Goal: Transaction & Acquisition: Purchase product/service

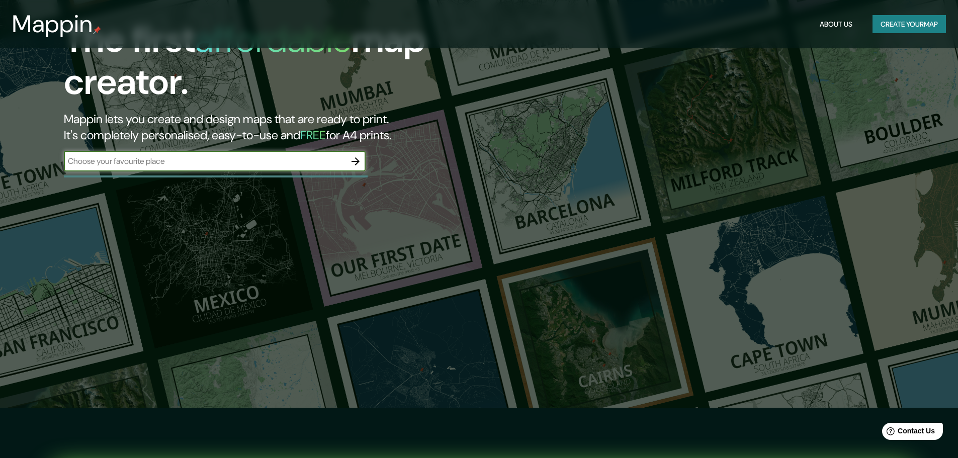
click at [236, 177] on div "The first affordable map creator. Mappin lets you create and design maps that a…" at bounding box center [303, 100] width 575 height 163
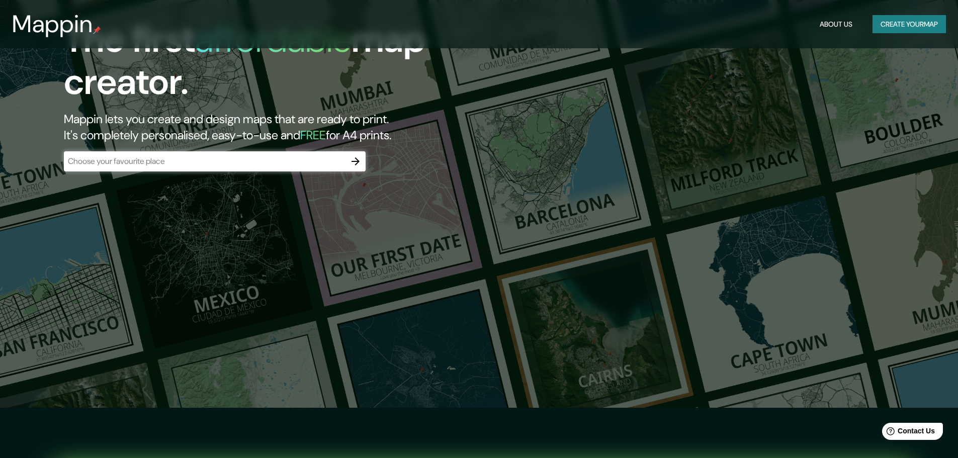
click at [231, 170] on div "​" at bounding box center [215, 161] width 302 height 20
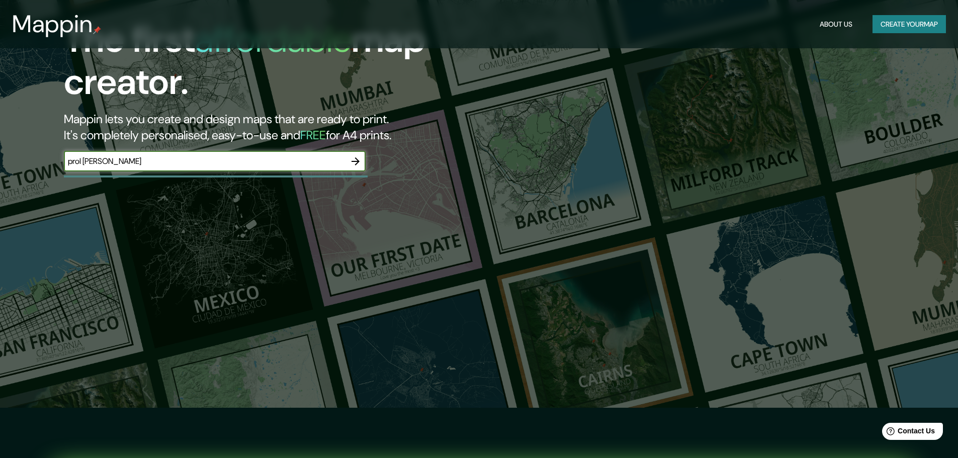
type input "prol [PERSON_NAME]"
click at [357, 159] on icon "button" at bounding box center [355, 161] width 8 height 8
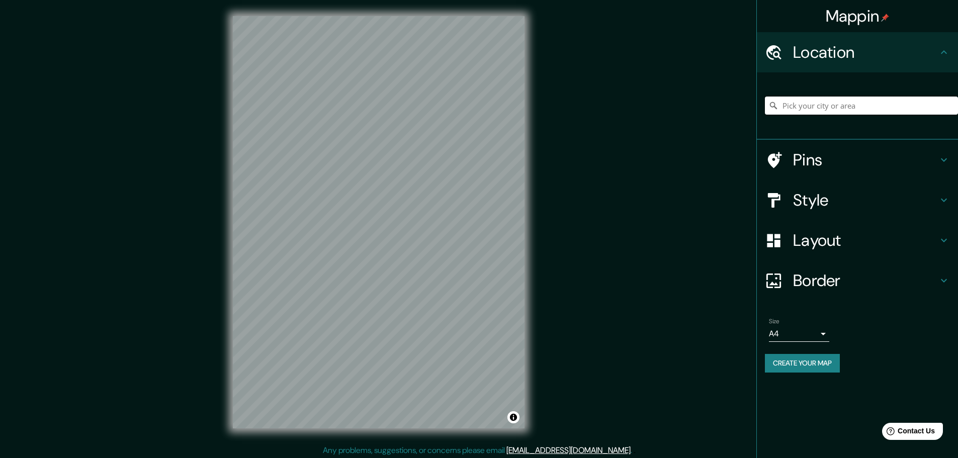
click at [866, 102] on input "Pick your city or area" at bounding box center [861, 106] width 193 height 18
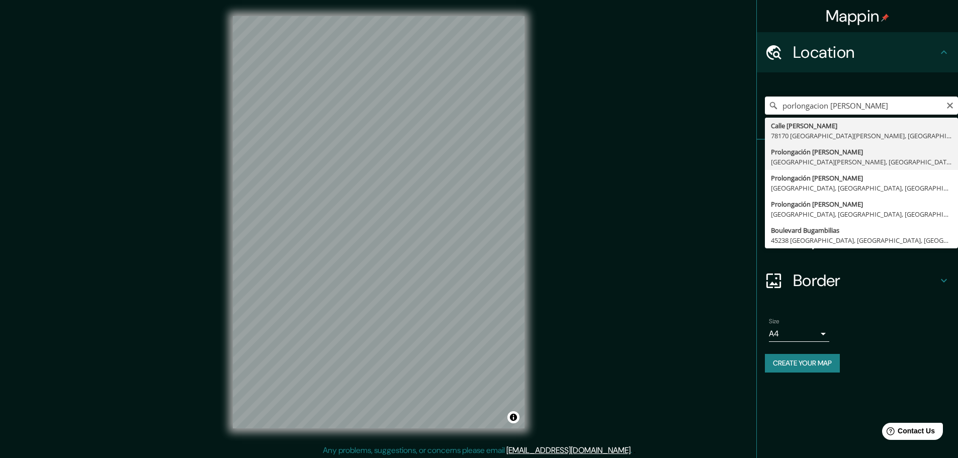
type input "Prolongación [PERSON_NAME], [GEOGRAPHIC_DATA][PERSON_NAME], [GEOGRAPHIC_DATA][P…"
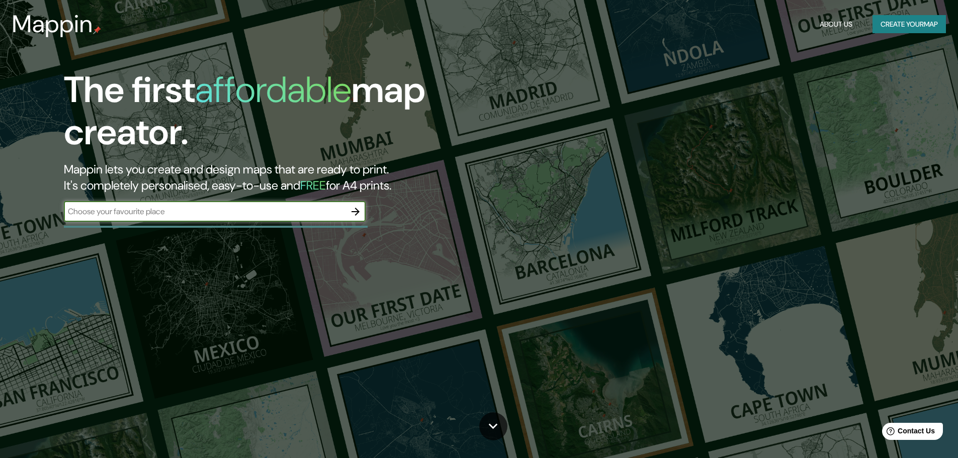
click at [214, 205] on div "​" at bounding box center [215, 212] width 302 height 20
type input "guadalajra"
click at [354, 215] on icon "button" at bounding box center [355, 212] width 12 height 12
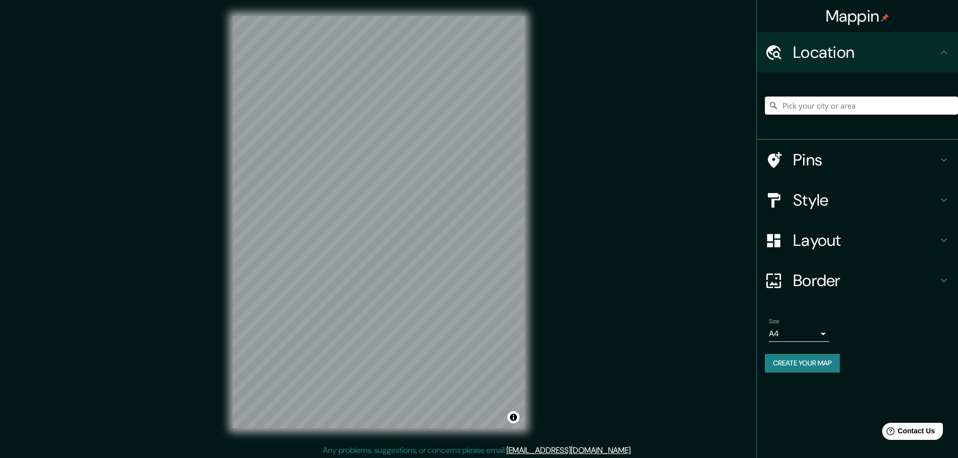
click at [842, 107] on input "Pick your city or area" at bounding box center [861, 106] width 193 height 18
paste input "Prol. Mariano Otero 1515, Mariano Otero, 45067 Zapopan, Jal., Mexico"
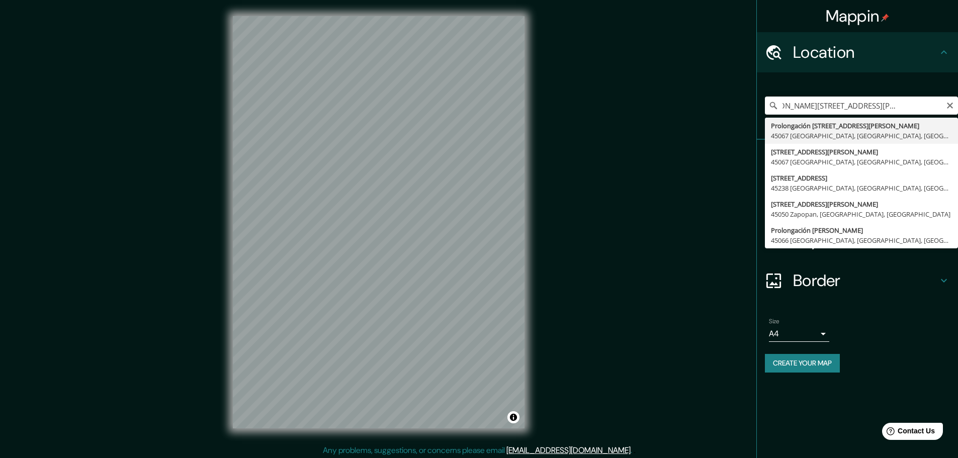
type input "Prolongación Avenida Mariano Otero 1515, 45067 Zapopan, Jalisco, México"
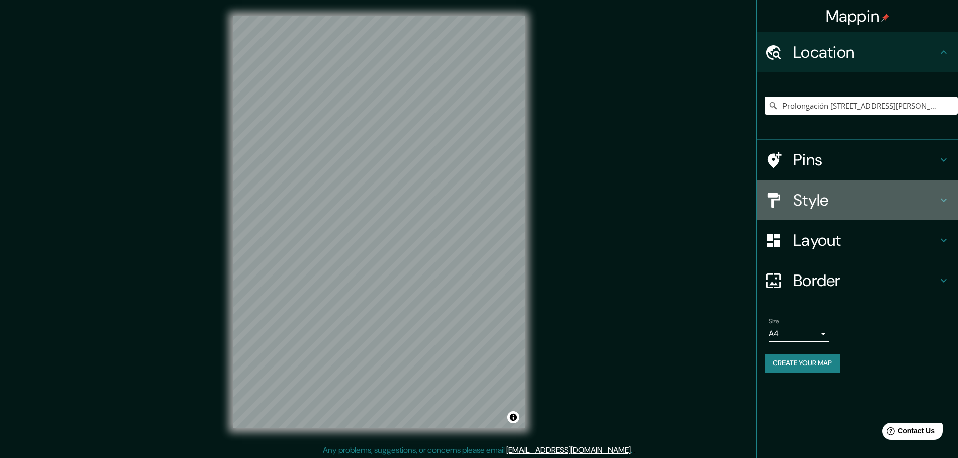
click at [859, 209] on h4 "Style" at bounding box center [865, 200] width 145 height 20
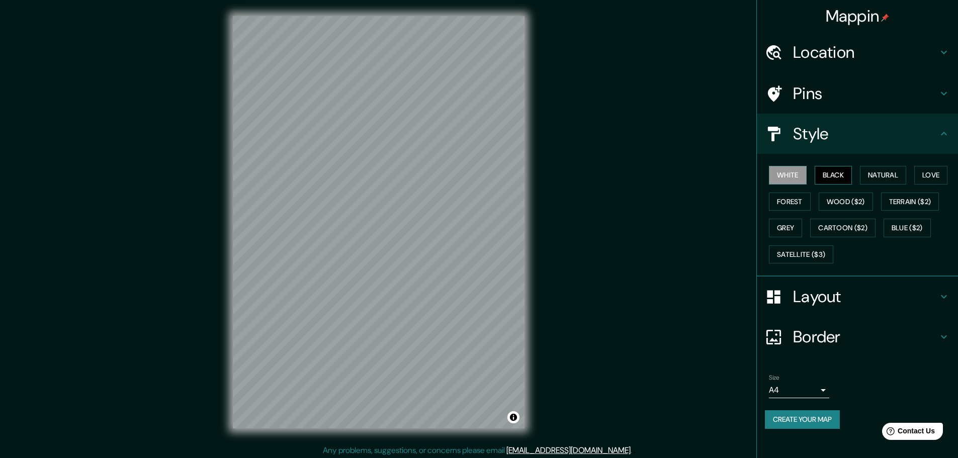
click at [832, 178] on button "Black" at bounding box center [833, 175] width 38 height 19
click at [883, 173] on button "Natural" at bounding box center [883, 175] width 46 height 19
click at [931, 173] on button "Love" at bounding box center [930, 175] width 33 height 19
drag, startPoint x: 784, startPoint y: 205, endPoint x: 844, endPoint y: 210, distance: 60.0
click at [790, 207] on button "Forest" at bounding box center [790, 202] width 42 height 19
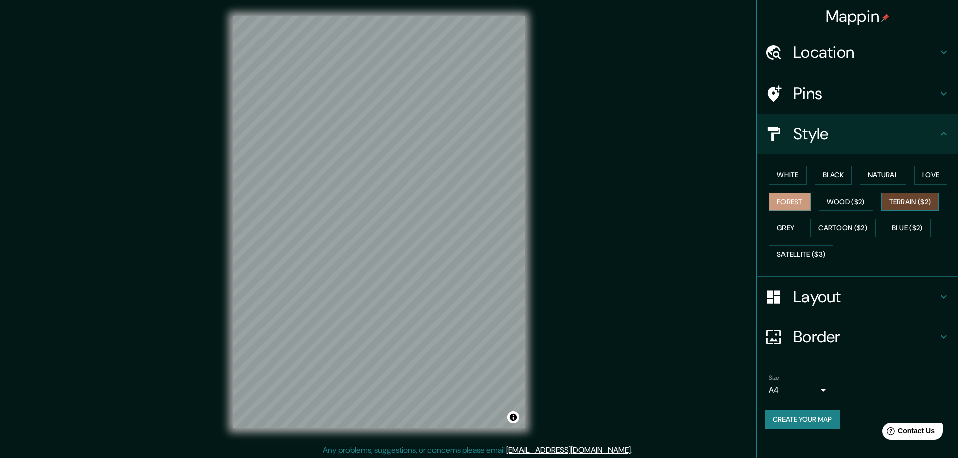
click at [917, 201] on button "Terrain ($2)" at bounding box center [910, 202] width 58 height 19
click at [830, 226] on button "Cartoon ($2)" at bounding box center [842, 228] width 65 height 19
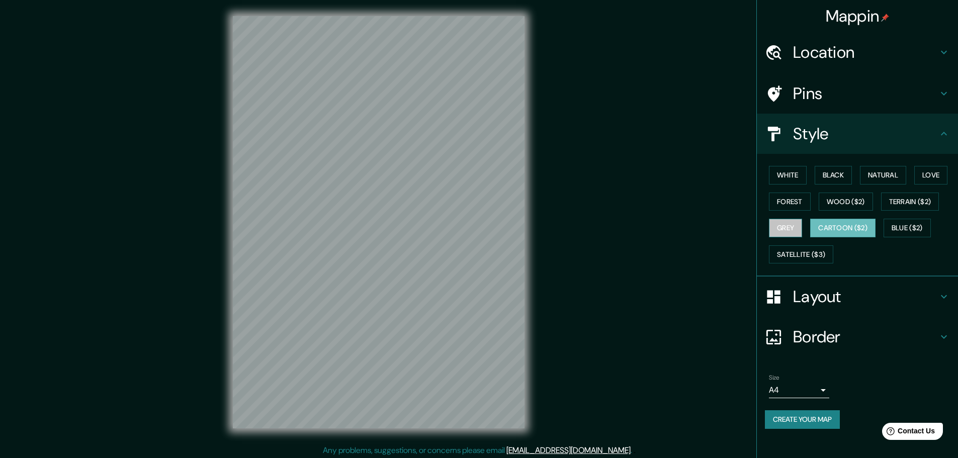
click at [791, 227] on button "Grey" at bounding box center [785, 228] width 33 height 19
click at [909, 229] on button "Blue ($2)" at bounding box center [906, 228] width 47 height 19
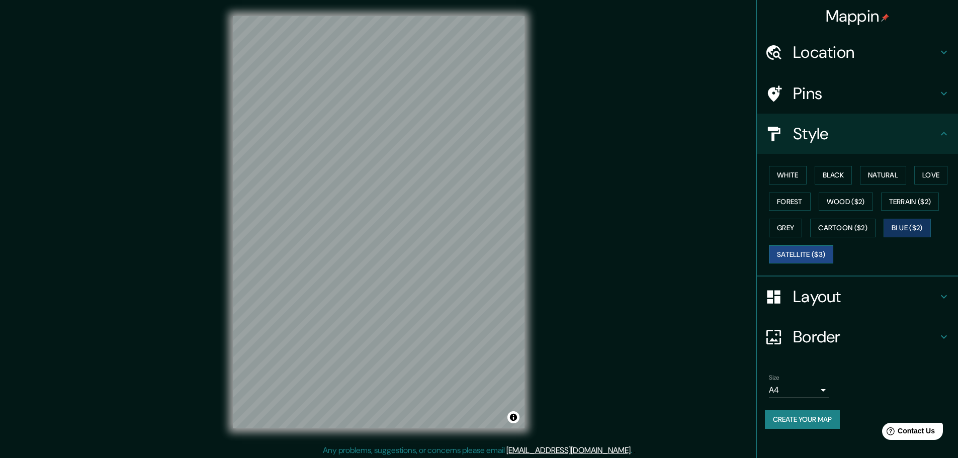
click at [790, 254] on button "Satellite ($3)" at bounding box center [801, 254] width 64 height 19
click at [838, 204] on button "Wood ($2)" at bounding box center [846, 202] width 54 height 19
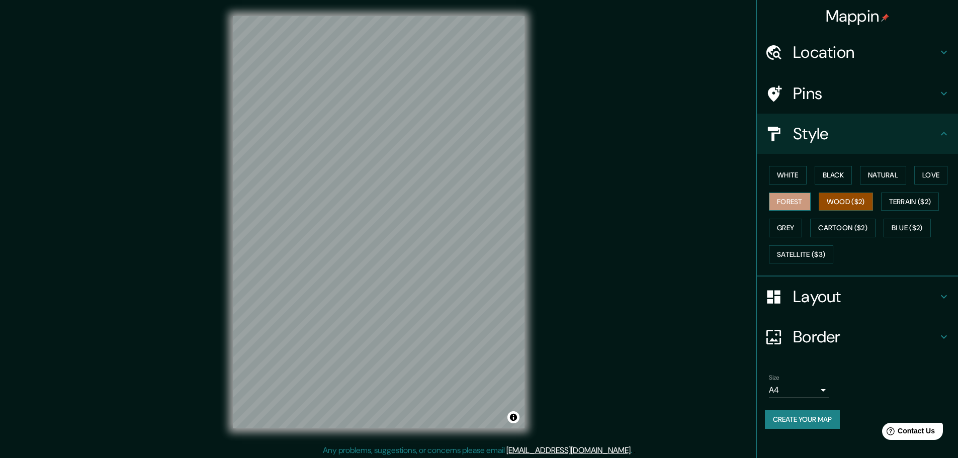
click at [790, 199] on button "Forest" at bounding box center [790, 202] width 42 height 19
click at [947, 176] on button "Love" at bounding box center [930, 175] width 33 height 19
click at [889, 173] on button "Natural" at bounding box center [883, 175] width 46 height 19
click at [824, 175] on button "Black" at bounding box center [833, 175] width 38 height 19
click at [786, 176] on button "White" at bounding box center [788, 175] width 38 height 19
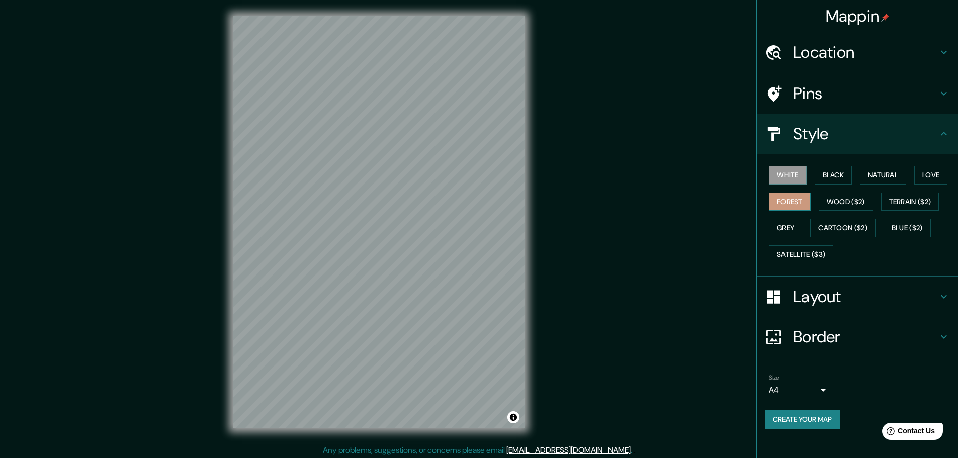
click at [786, 209] on button "Forest" at bounding box center [790, 202] width 42 height 19
click at [836, 219] on button "Cartoon ($2)" at bounding box center [842, 228] width 65 height 19
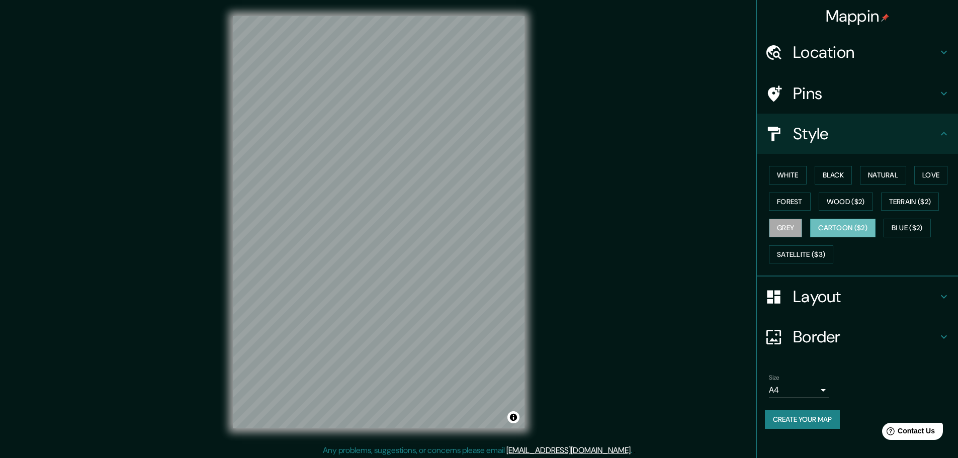
click at [785, 225] on button "Grey" at bounding box center [785, 228] width 33 height 19
click at [800, 250] on button "Satellite ($3)" at bounding box center [801, 254] width 64 height 19
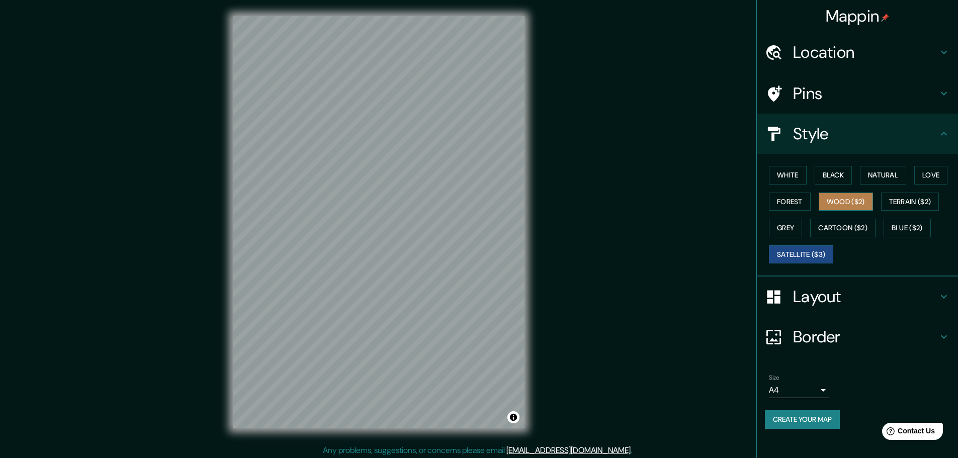
click at [845, 195] on button "Wood ($2)" at bounding box center [846, 202] width 54 height 19
click at [901, 200] on button "Terrain ($2)" at bounding box center [910, 202] width 58 height 19
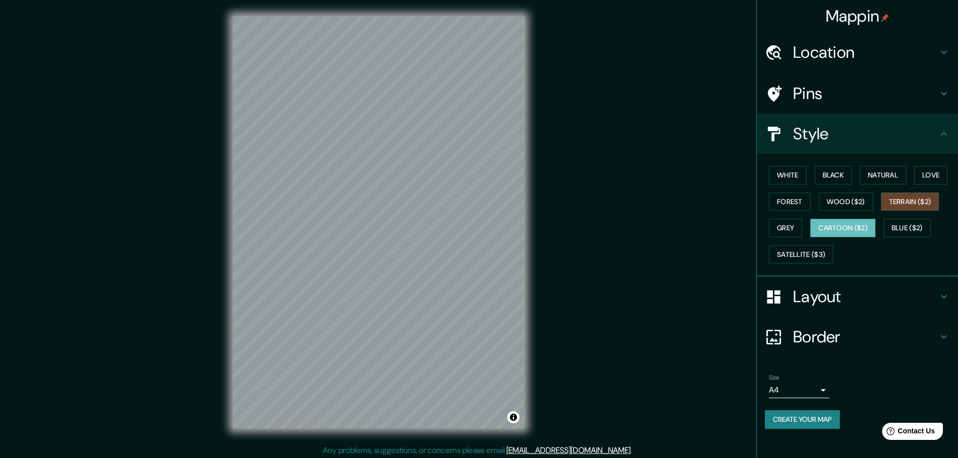
click at [899, 229] on button "Blue ($2)" at bounding box center [906, 228] width 47 height 19
click at [855, 191] on div "White Black Natural Love Forest Wood ($2) Terrain ($2) Grey Cartoon ($2) Blue (…" at bounding box center [861, 215] width 193 height 106
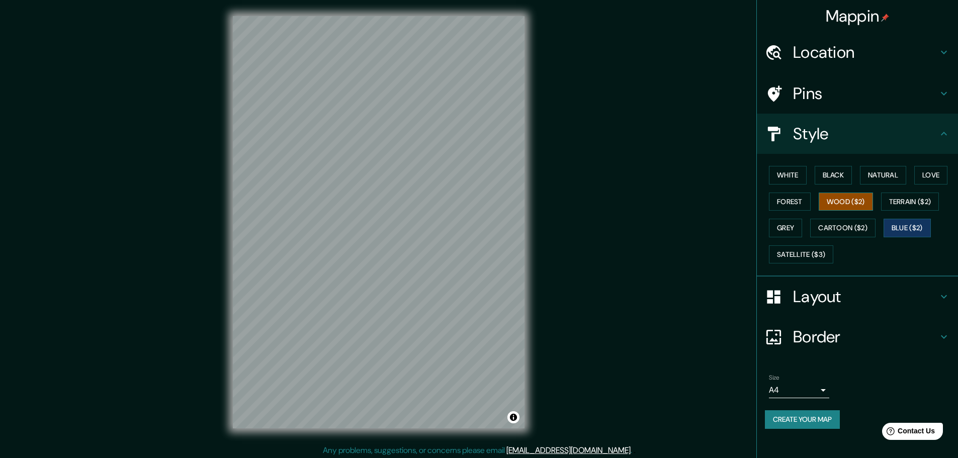
click at [837, 212] on div "White Black Natural Love Forest Wood ($2) Terrain ($2) Grey Cartoon ($2) Blue (…" at bounding box center [861, 215] width 193 height 106
click at [838, 205] on button "Wood ($2)" at bounding box center [846, 202] width 54 height 19
click at [906, 199] on button "Terrain ($2)" at bounding box center [910, 202] width 58 height 19
click at [784, 226] on button "Grey" at bounding box center [785, 228] width 33 height 19
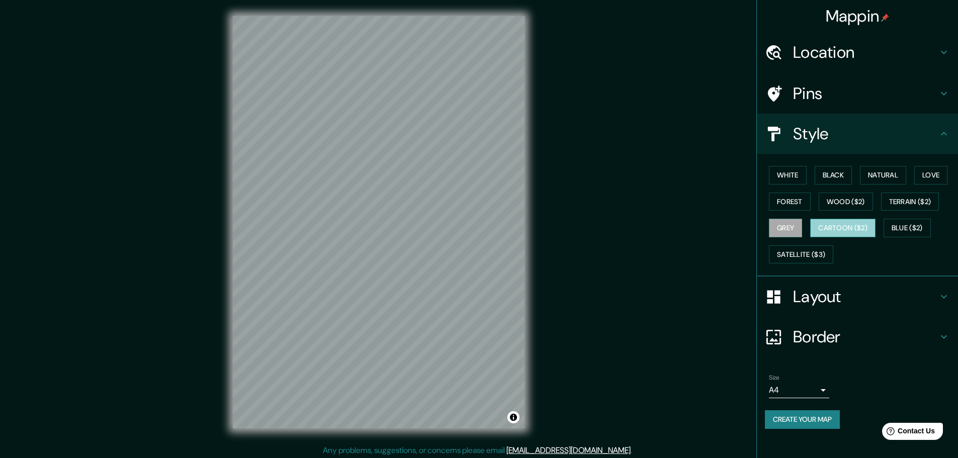
click at [843, 228] on button "Cartoon ($2)" at bounding box center [842, 228] width 65 height 19
click at [917, 231] on button "Blue ($2)" at bounding box center [906, 228] width 47 height 19
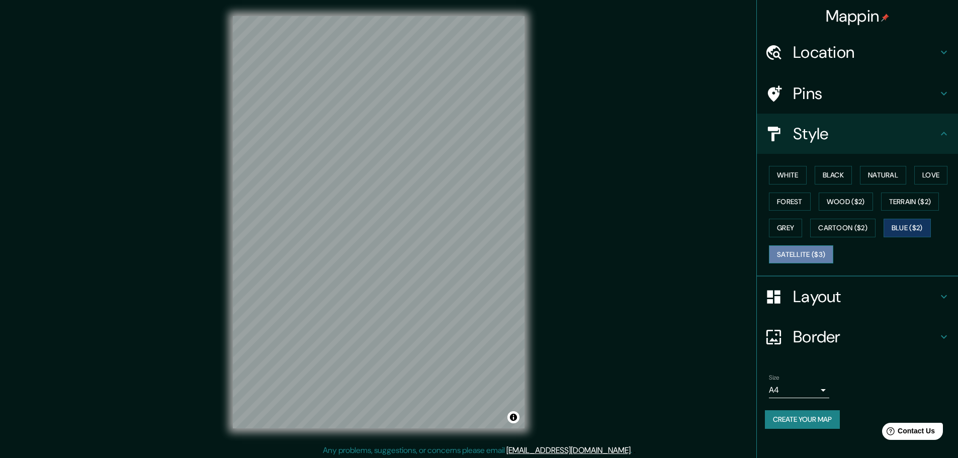
click at [797, 251] on button "Satellite ($3)" at bounding box center [801, 254] width 64 height 19
click at [915, 227] on button "Blue ($2)" at bounding box center [906, 228] width 47 height 19
click at [839, 338] on h4 "Border" at bounding box center [865, 337] width 145 height 20
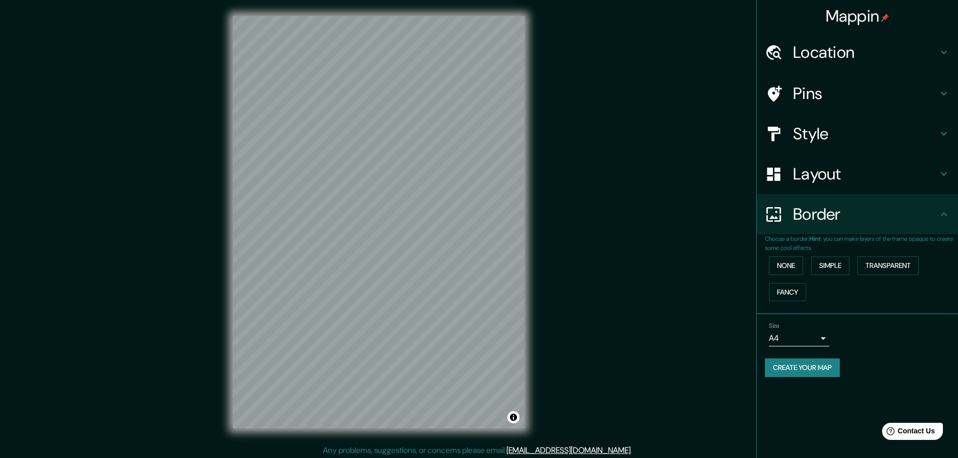
click at [819, 339] on body "Mappin Location Prolongación Avenida Mariano Otero 1515, 45067 Zapopan, Jalisco…" at bounding box center [479, 229] width 958 height 458
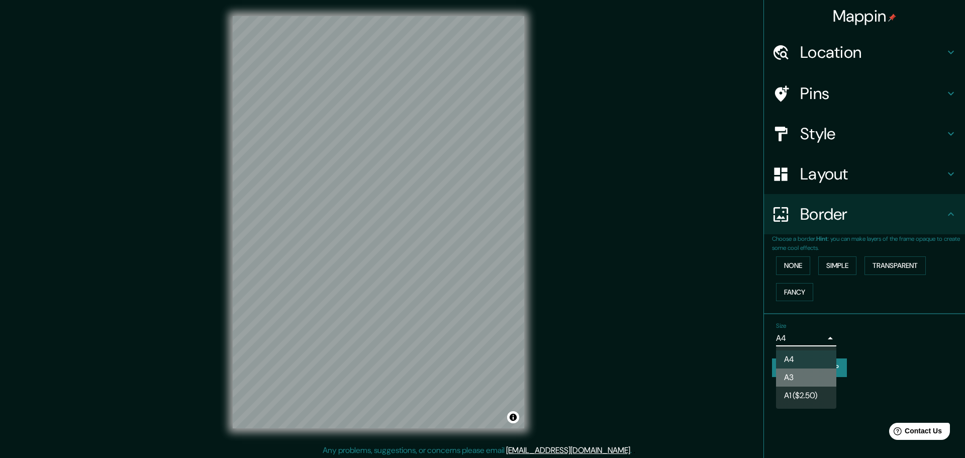
click at [796, 374] on li "A3" at bounding box center [806, 378] width 60 height 18
type input "a4"
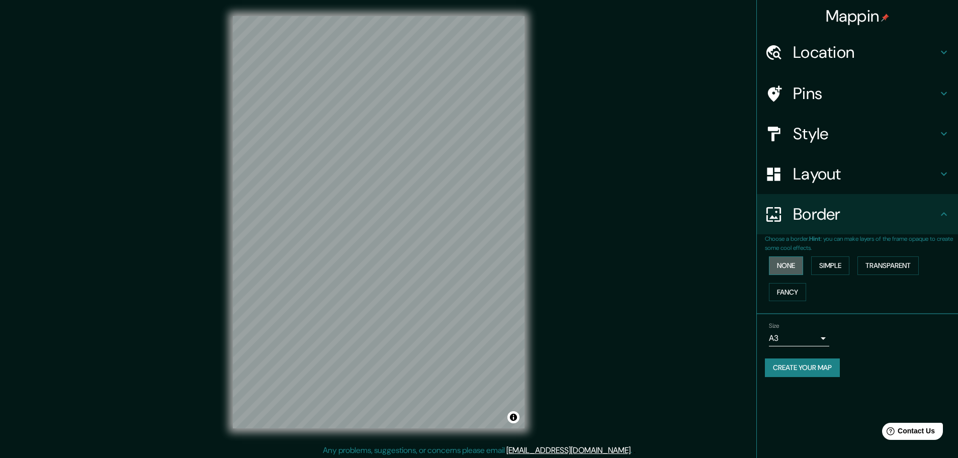
click at [783, 263] on button "None" at bounding box center [786, 265] width 34 height 19
click at [822, 268] on button "Simple" at bounding box center [830, 265] width 38 height 19
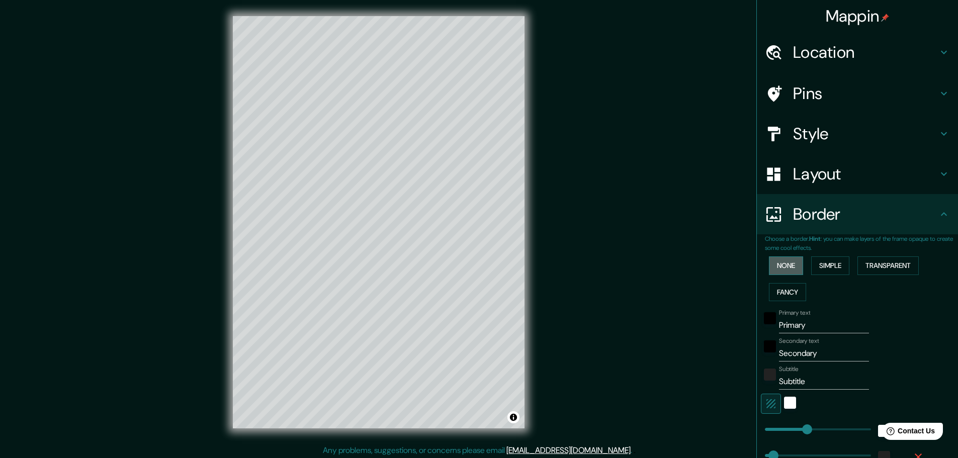
click at [774, 268] on button "None" at bounding box center [786, 265] width 34 height 19
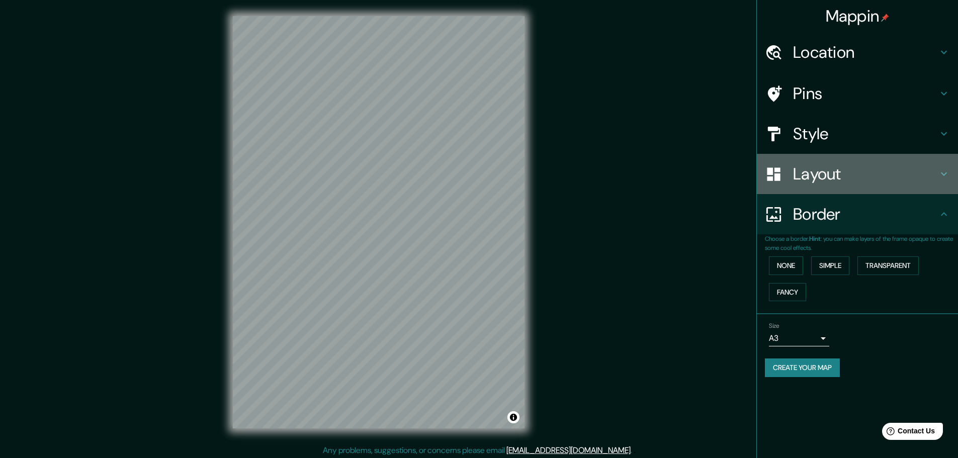
click at [813, 174] on h4 "Layout" at bounding box center [865, 174] width 145 height 20
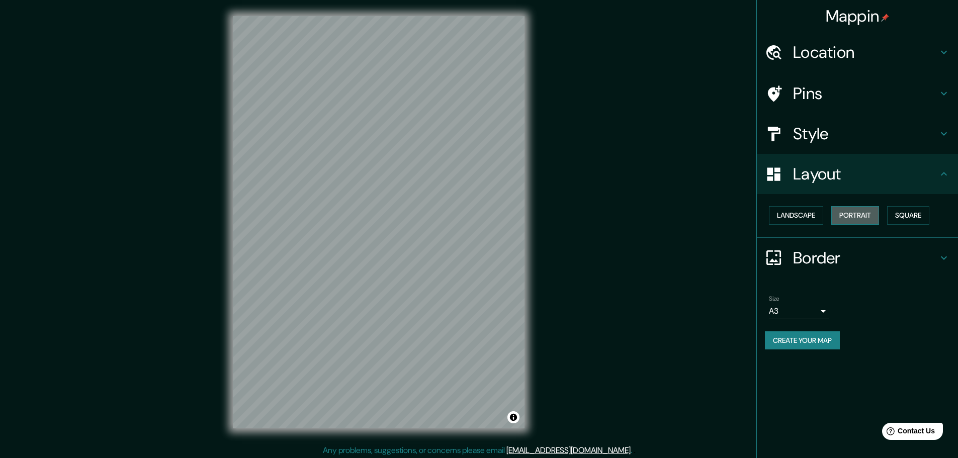
click at [869, 212] on button "Portrait" at bounding box center [855, 215] width 48 height 19
click at [916, 215] on button "Square" at bounding box center [908, 215] width 42 height 19
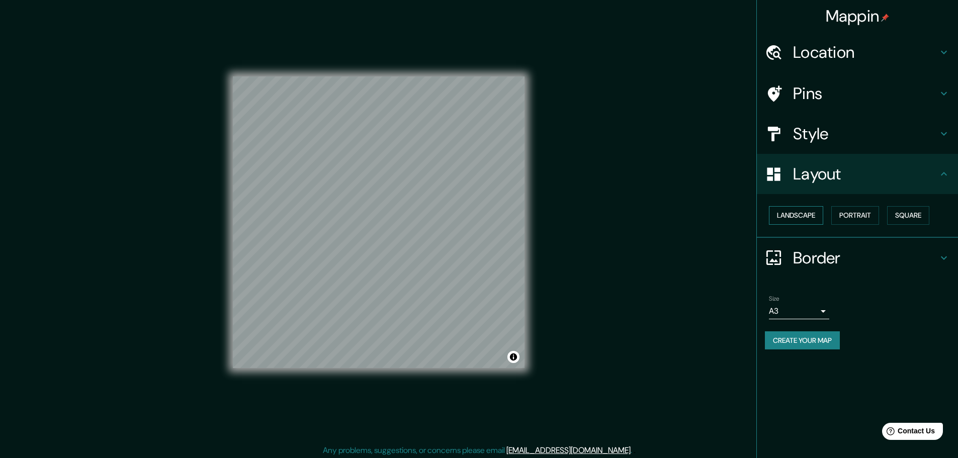
click at [783, 220] on button "Landscape" at bounding box center [796, 215] width 54 height 19
